Goal: Task Accomplishment & Management: Use online tool/utility

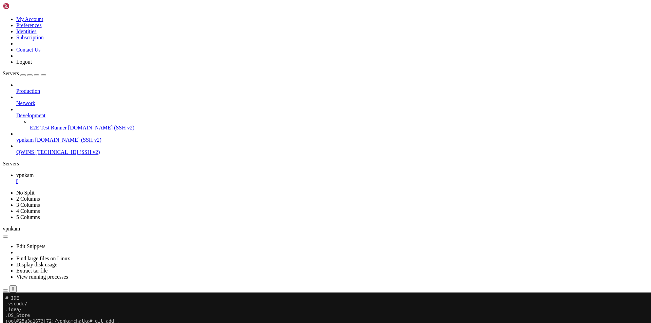
scroll to position [6, 1]
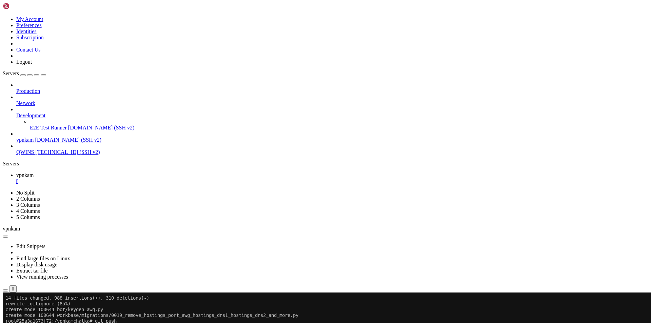
scroll to position [59408, 0]
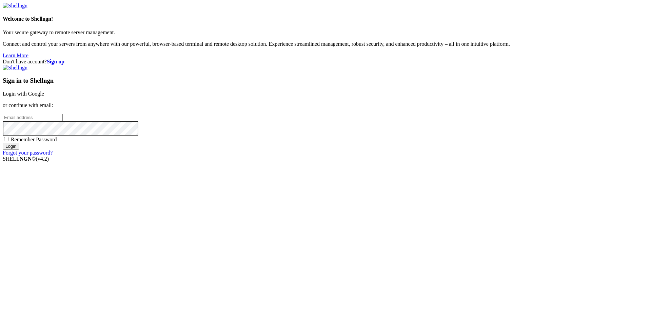
click at [44, 97] on link "Login with Google" at bounding box center [23, 94] width 41 height 6
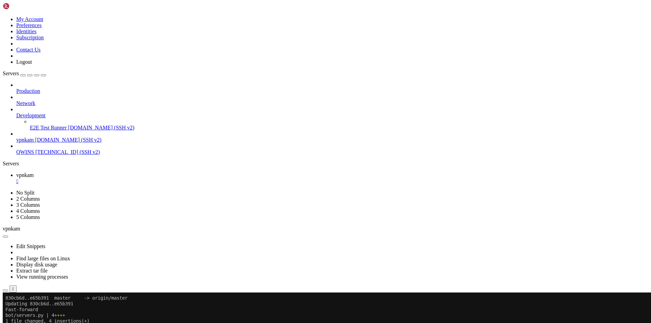
scroll to position [59592, 0]
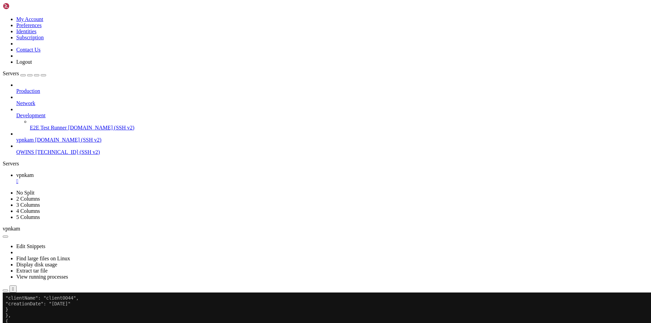
scroll to position [65022, 0]
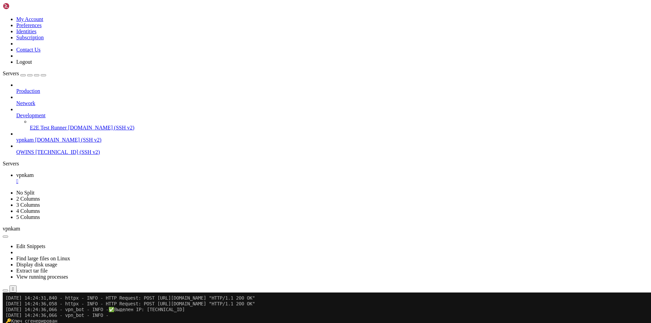
scroll to position [70958, 0]
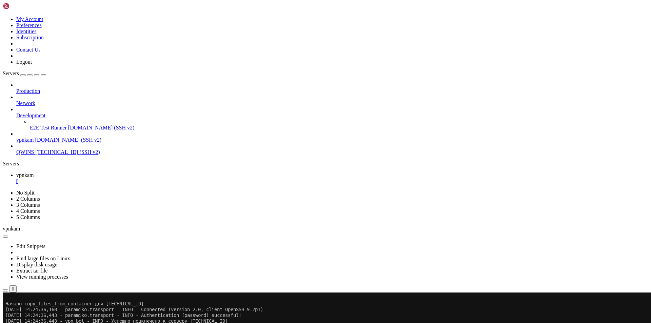
drag, startPoint x: 152, startPoint y: 436, endPoint x: 204, endPoint y: 436, distance: 52.9
drag, startPoint x: 209, startPoint y: 454, endPoint x: 242, endPoint y: 454, distance: 33.2
drag, startPoint x: 173, startPoint y: 470, endPoint x: 293, endPoint y: 470, distance: 119.7
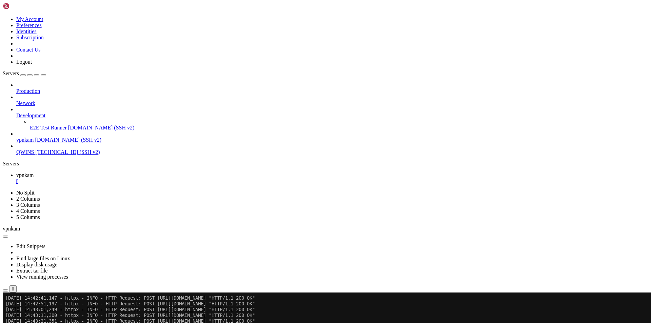
scroll to position [72924, 0]
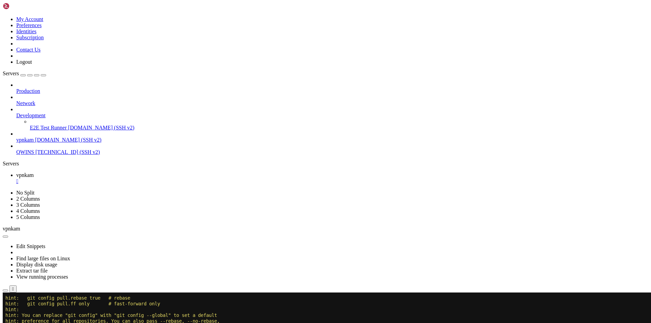
scroll to position [73241, 0]
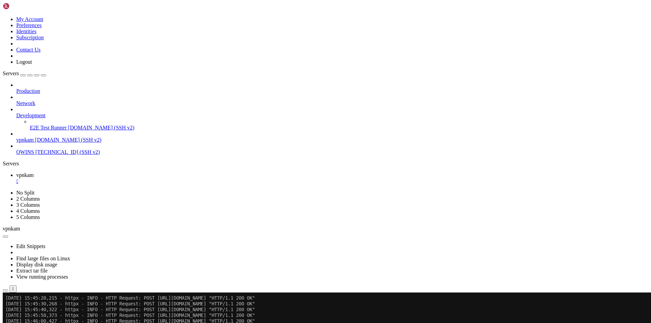
scroll to position [76382, 0]
drag, startPoint x: 181, startPoint y: 561, endPoint x: 307, endPoint y: 562, distance: 126.5
